Goal: Navigation & Orientation: Find specific page/section

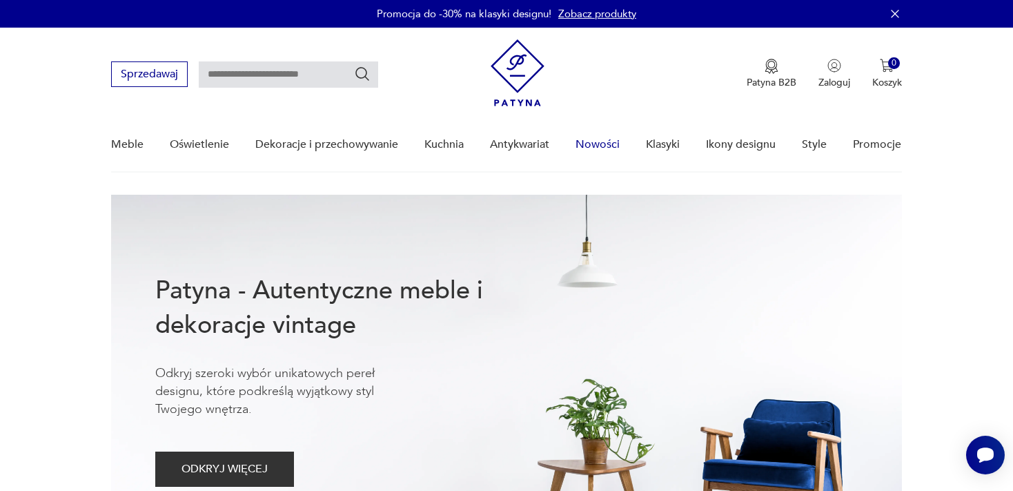
click at [606, 142] on link "Nowości" at bounding box center [598, 144] width 44 height 53
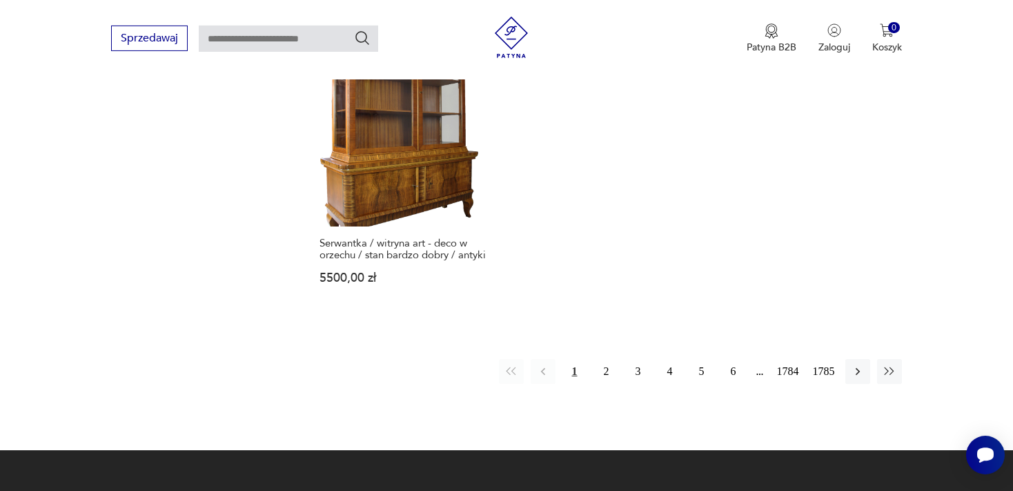
scroll to position [1920, 0]
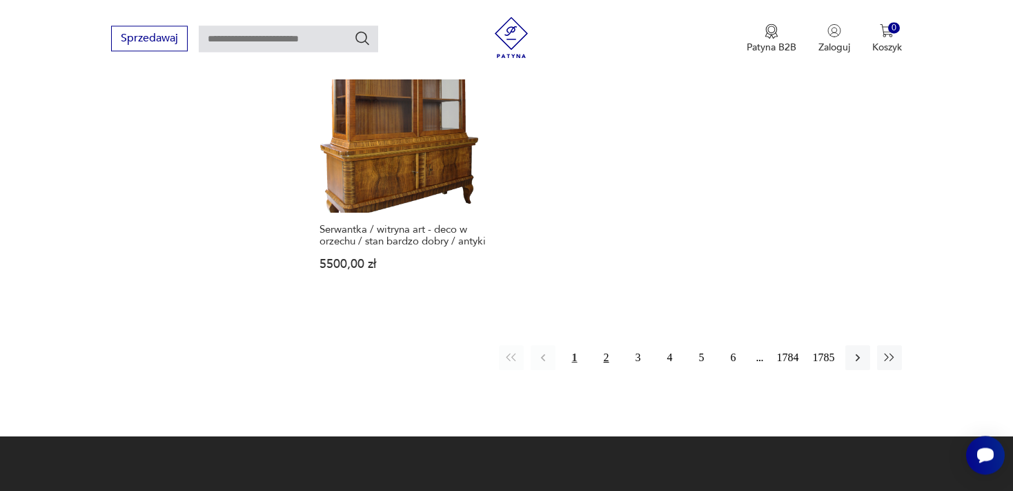
click at [607, 345] on button "2" at bounding box center [606, 357] width 25 height 25
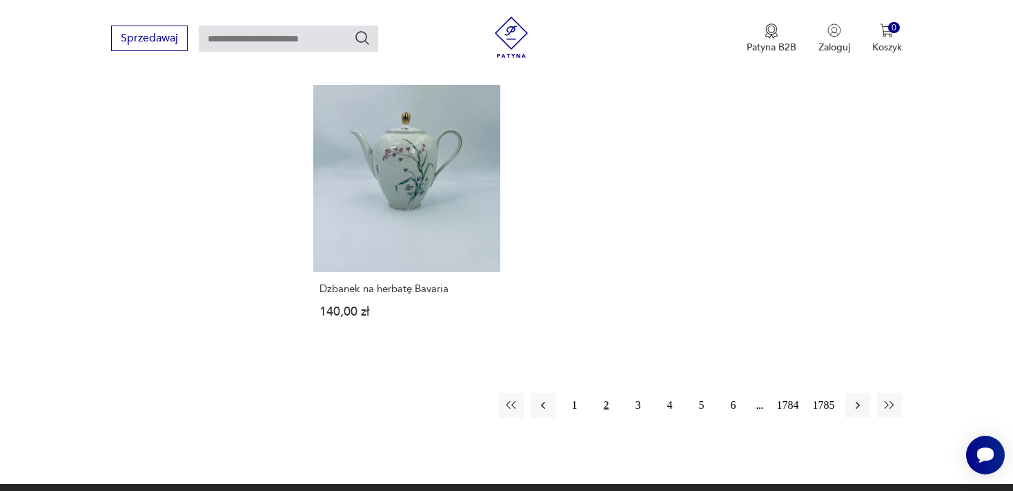
scroll to position [1818, 0]
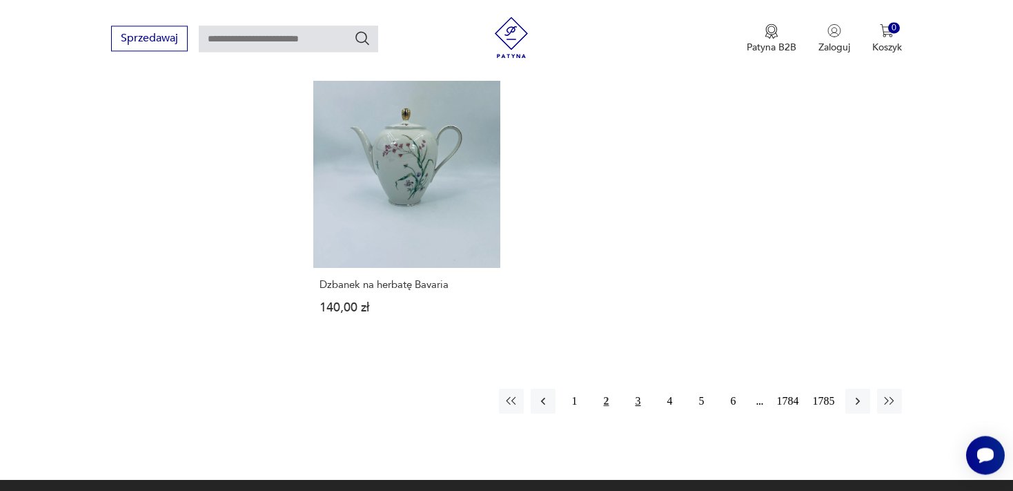
click at [640, 389] on button "3" at bounding box center [638, 401] width 25 height 25
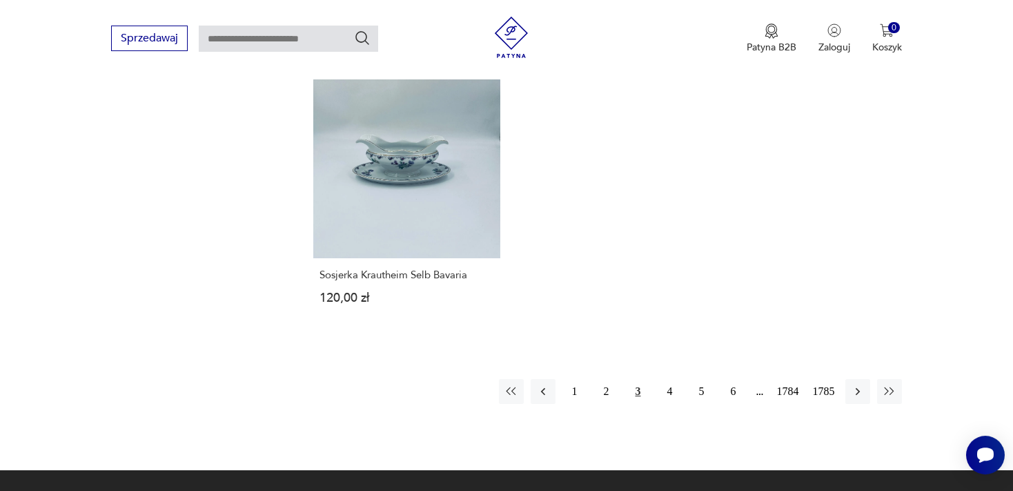
scroll to position [1831, 0]
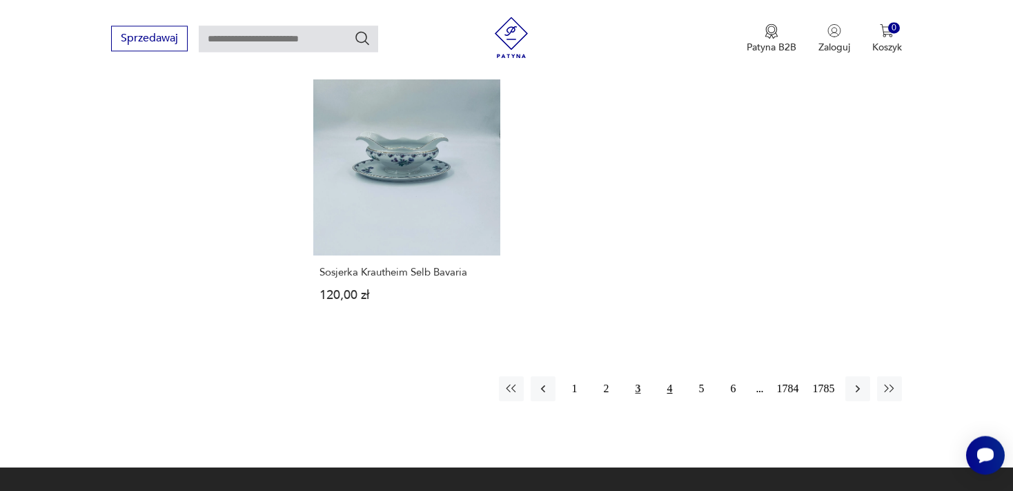
click at [670, 376] on button "4" at bounding box center [670, 388] width 25 height 25
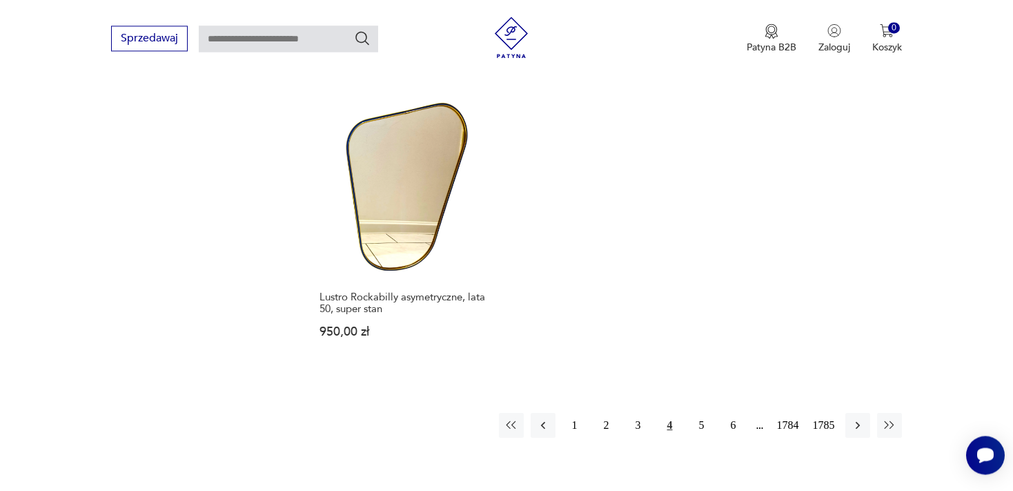
scroll to position [1831, 0]
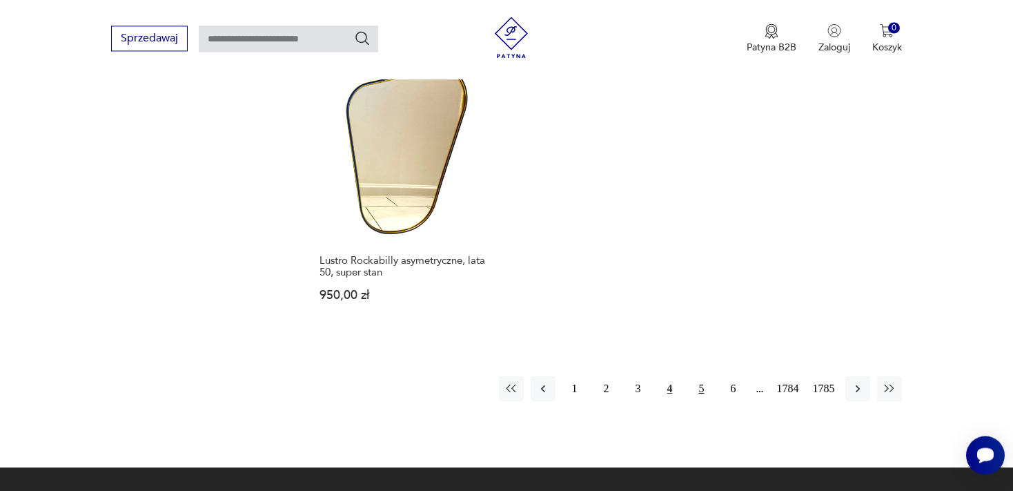
click at [699, 376] on button "5" at bounding box center [702, 388] width 25 height 25
